Goal: Find specific page/section: Find specific page/section

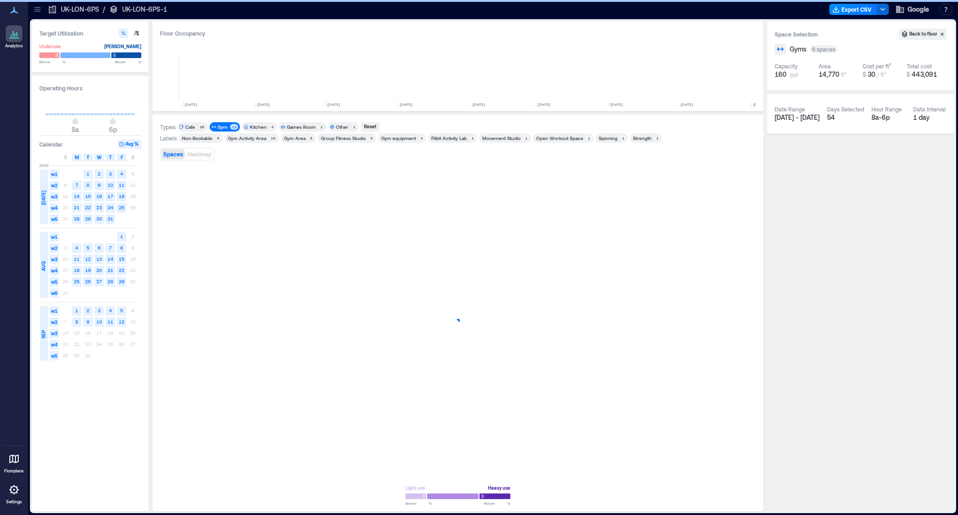
scroll to position [0, 245]
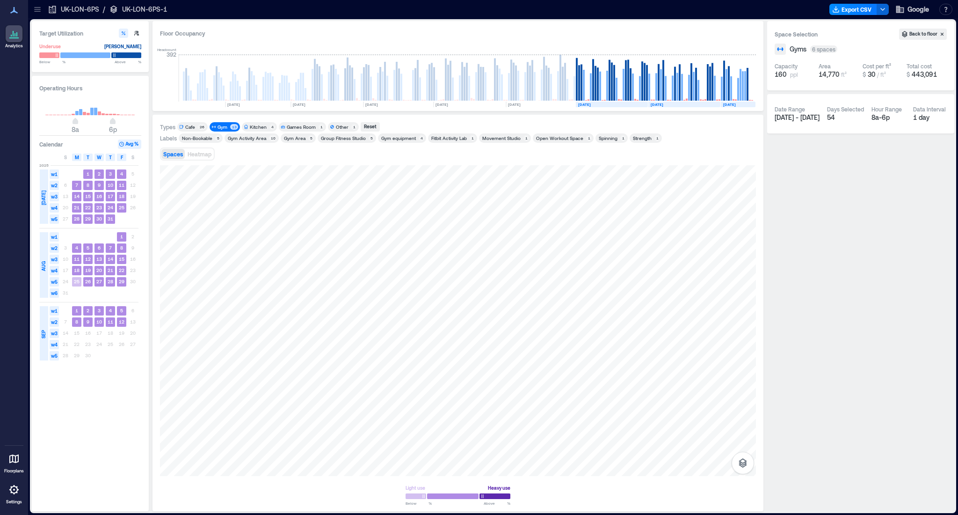
click at [222, 126] on div "Gym" at bounding box center [223, 127] width 10 height 7
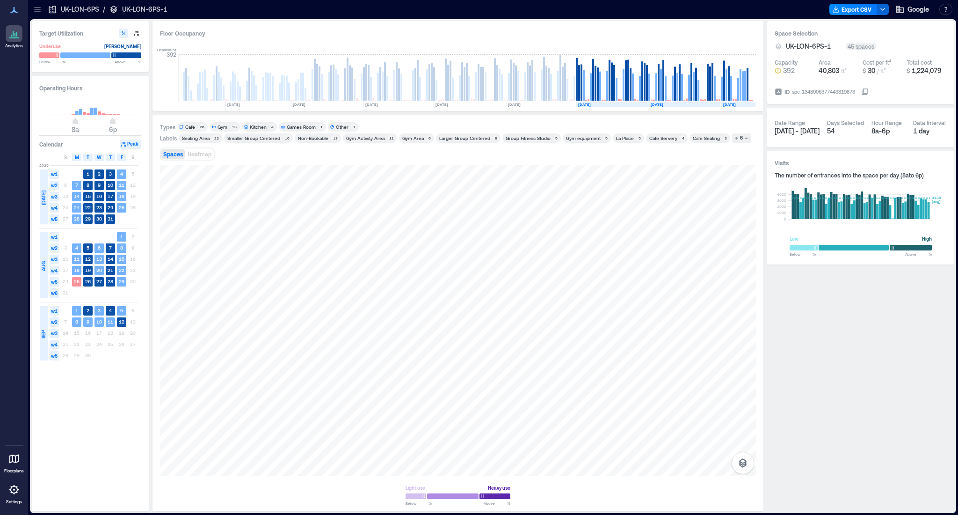
click at [222, 125] on div "Gym" at bounding box center [223, 127] width 10 height 7
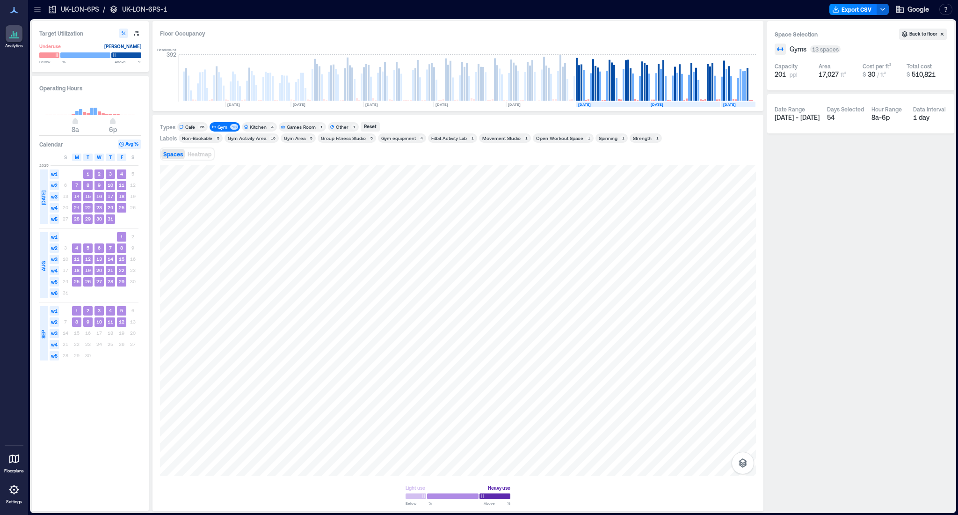
click at [293, 139] on div "Gym Area" at bounding box center [295, 138] width 22 height 7
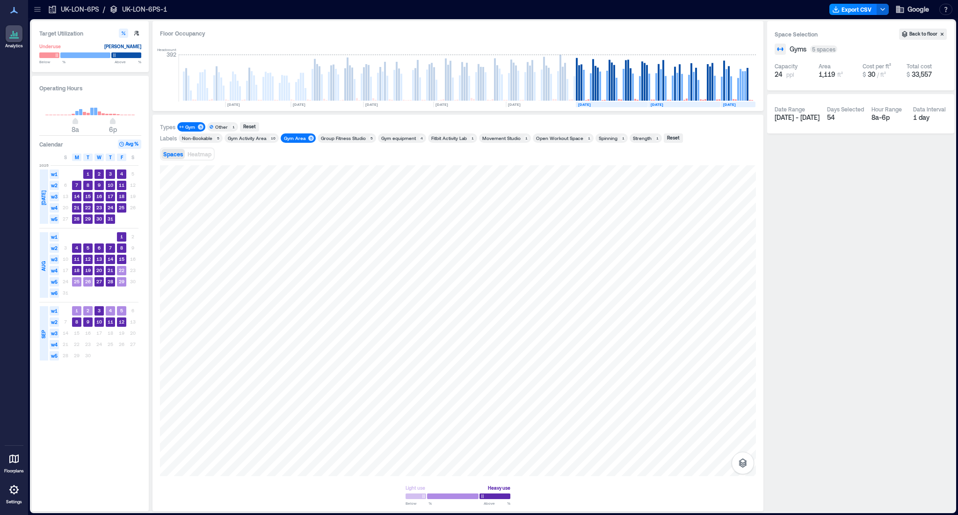
click at [344, 139] on div "Group Fitness Studio" at bounding box center [343, 138] width 45 height 7
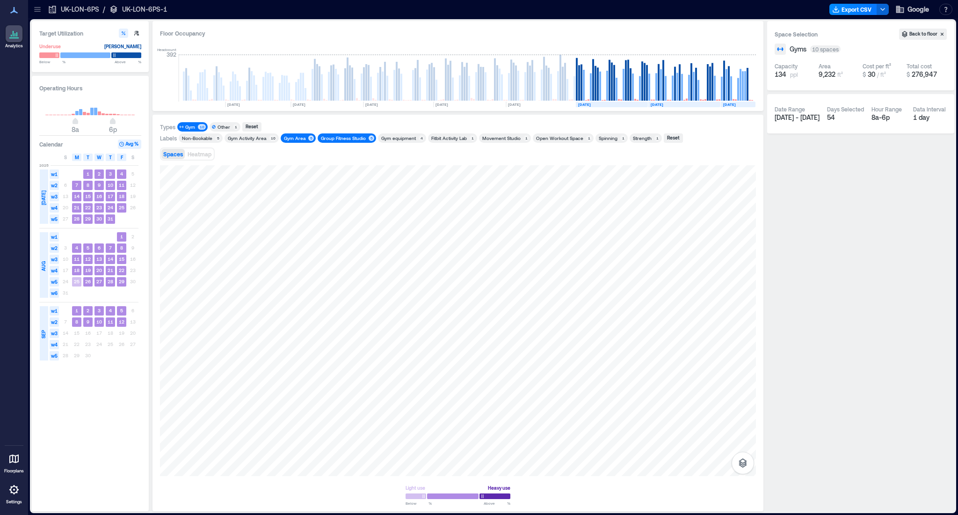
click at [344, 139] on div "Group Fitness Studio" at bounding box center [343, 138] width 45 height 7
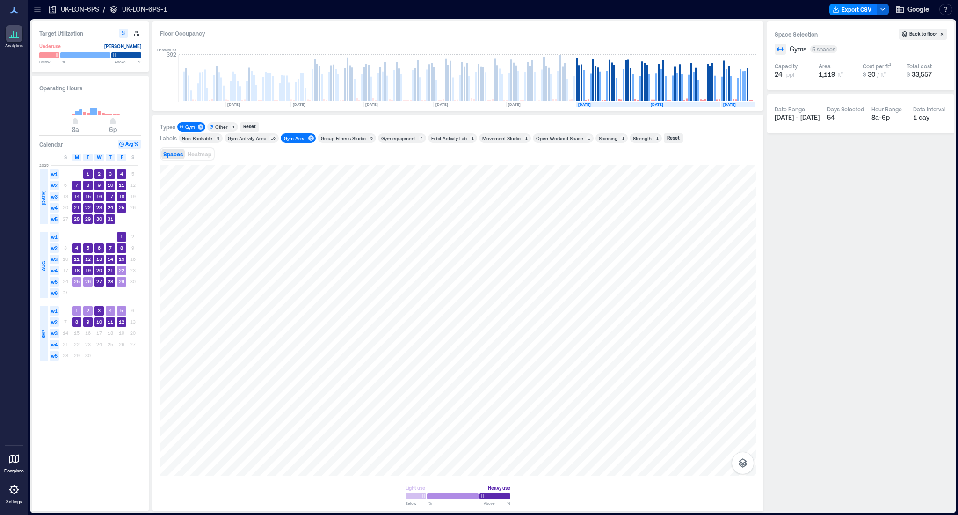
click at [404, 139] on div "Gym equipment" at bounding box center [398, 138] width 35 height 7
click at [305, 140] on div "Gym Area" at bounding box center [295, 138] width 24 height 7
click at [395, 139] on div "Gym equipment" at bounding box center [398, 138] width 35 height 7
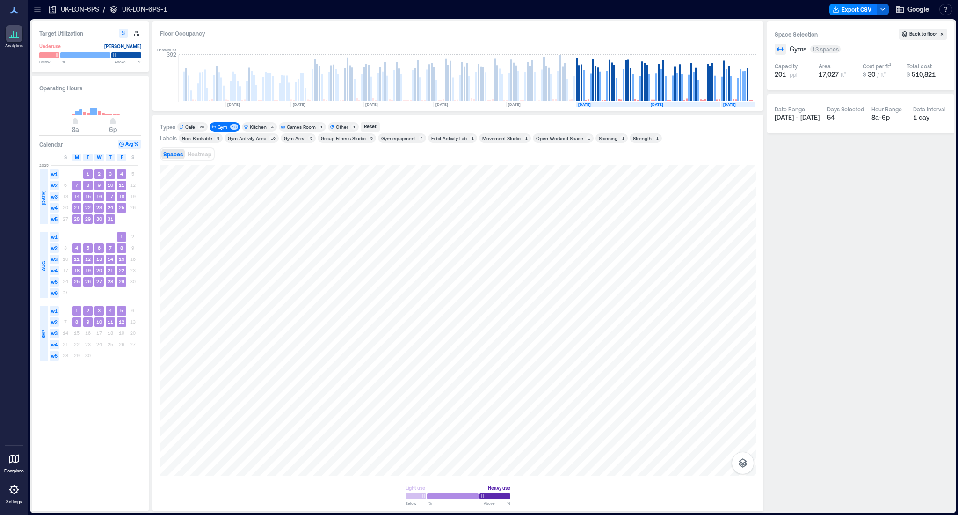
click at [219, 126] on div "Gym" at bounding box center [223, 127] width 10 height 7
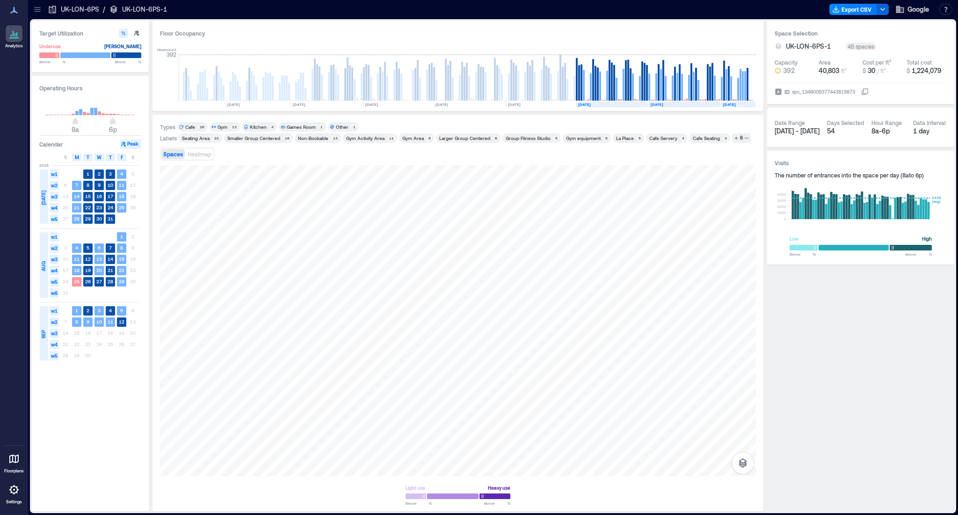
click at [353, 136] on div "Gym Activity Area" at bounding box center [365, 138] width 38 height 7
